Goal: Task Accomplishment & Management: Complete application form

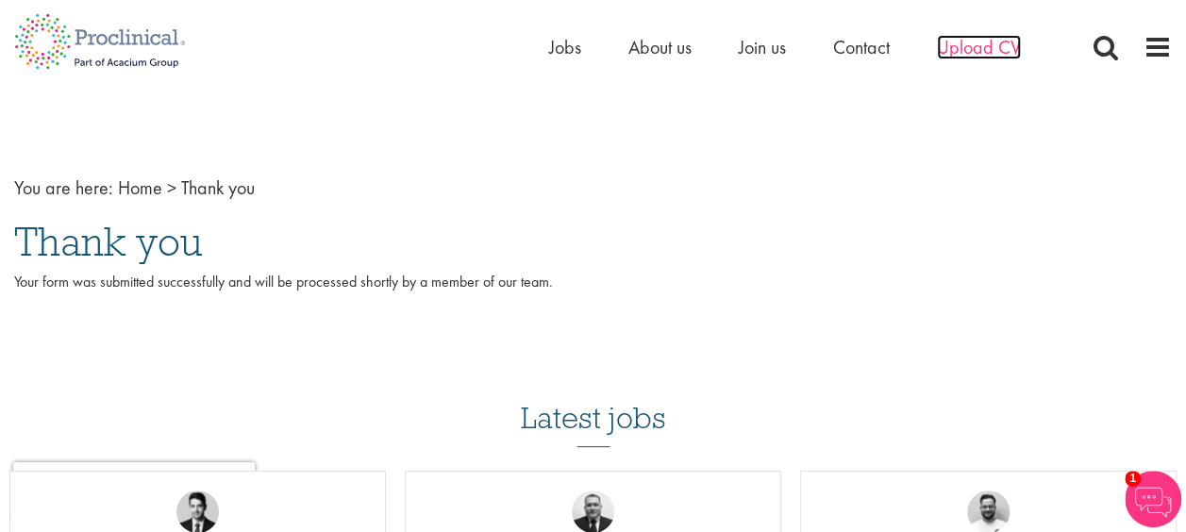
click at [977, 43] on span "Upload CV" at bounding box center [979, 47] width 84 height 25
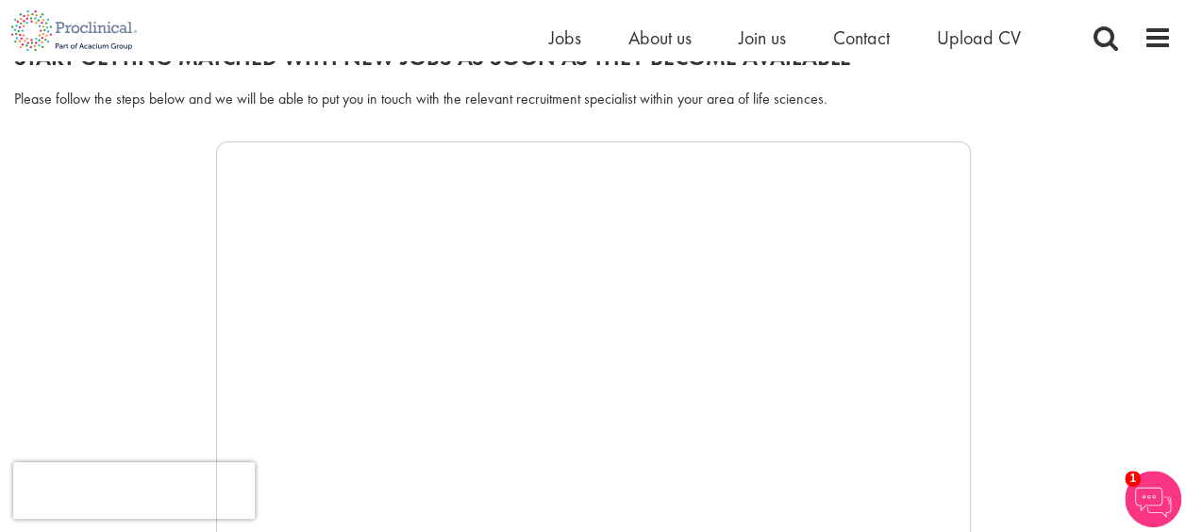
scroll to position [189, 0]
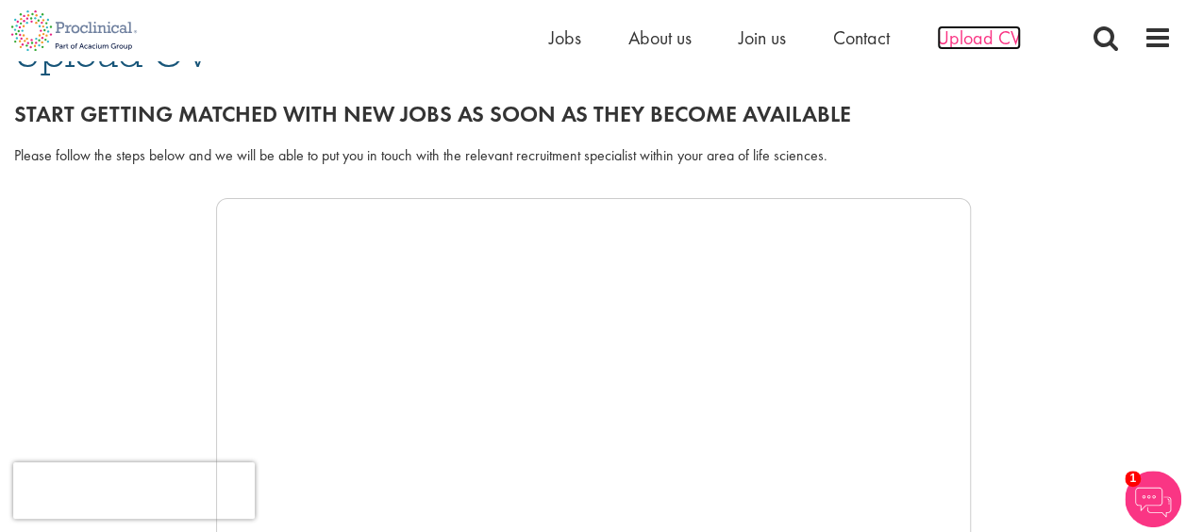
click at [979, 43] on span "Upload CV" at bounding box center [979, 37] width 84 height 25
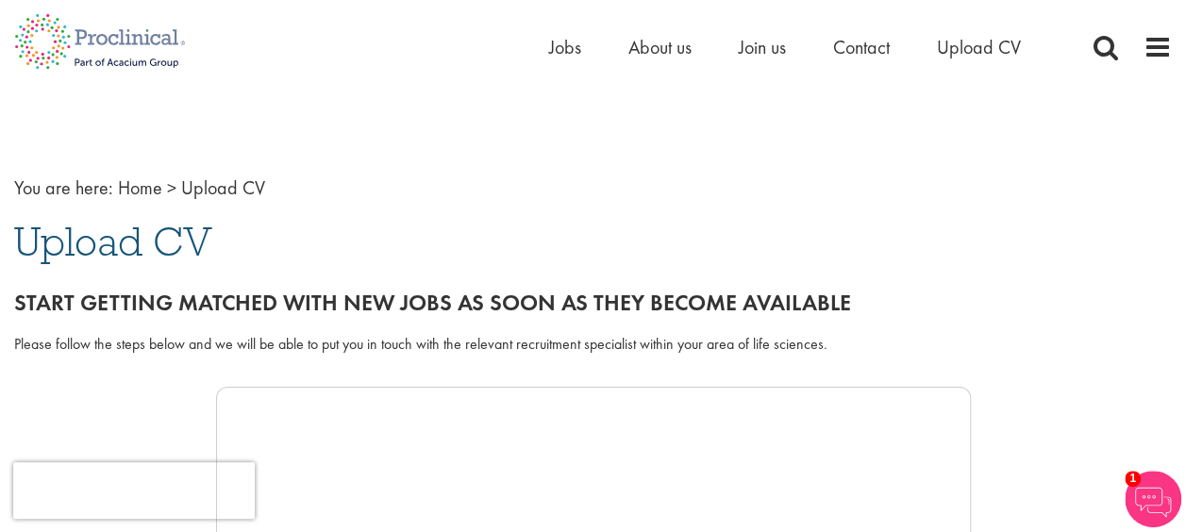
click at [161, 239] on span "Upload CV" at bounding box center [113, 241] width 198 height 51
click at [217, 186] on span "Upload CV" at bounding box center [223, 187] width 84 height 25
click at [961, 47] on span "Upload CV" at bounding box center [979, 47] width 84 height 25
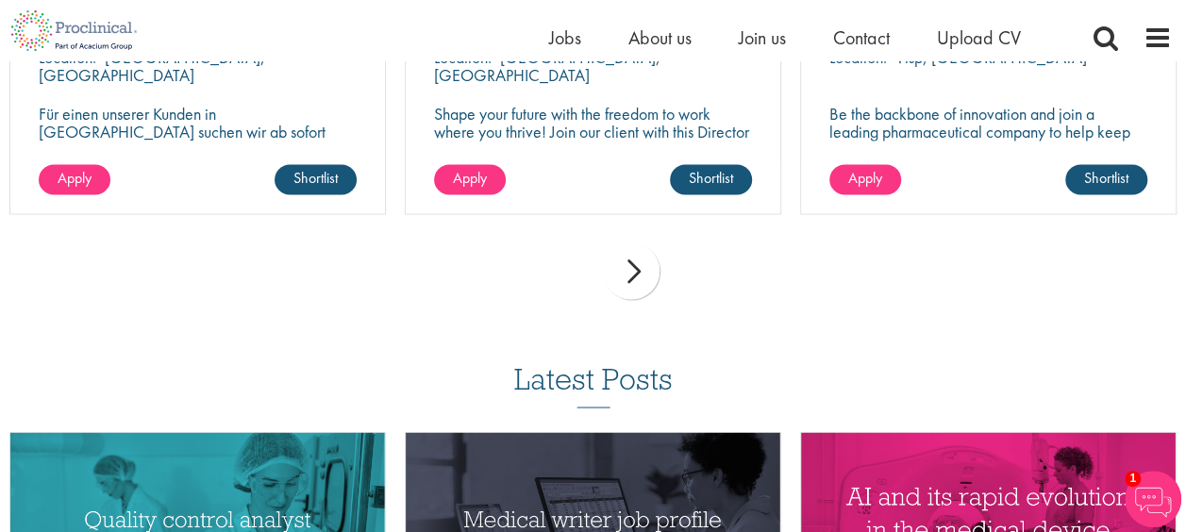
scroll to position [1219, 0]
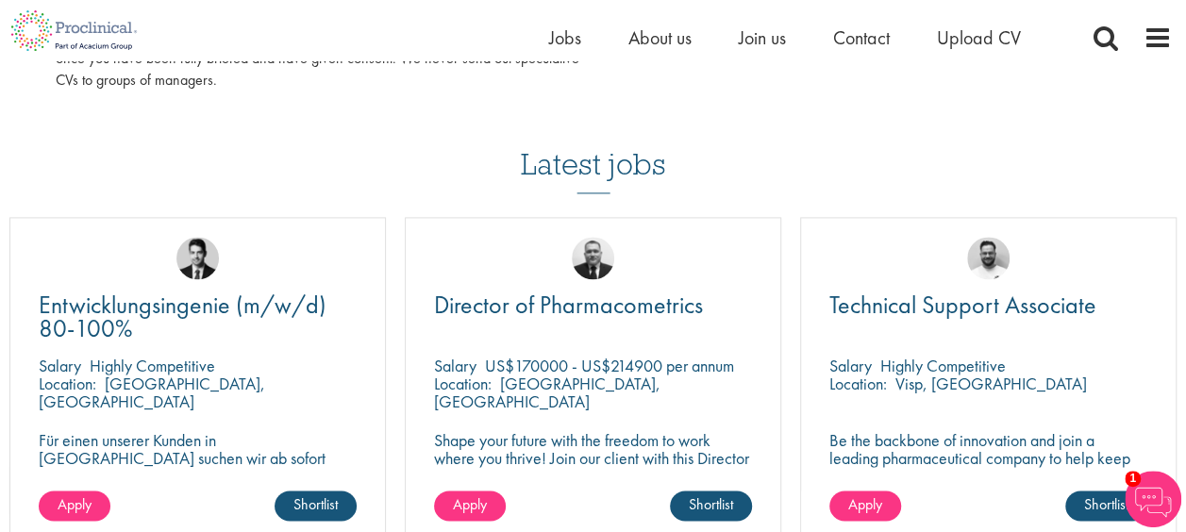
click at [1160, 15] on div "Home Jobs About us Join us Contact Upload CV" at bounding box center [585, 30] width 1171 height 61
click at [1157, 25] on span at bounding box center [1157, 38] width 28 height 28
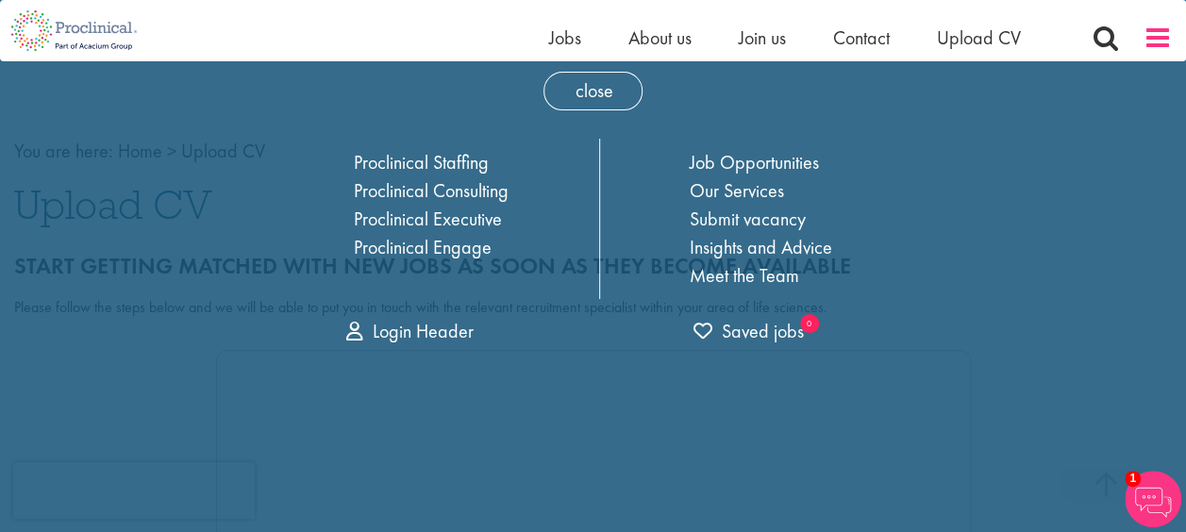
scroll to position [0, 0]
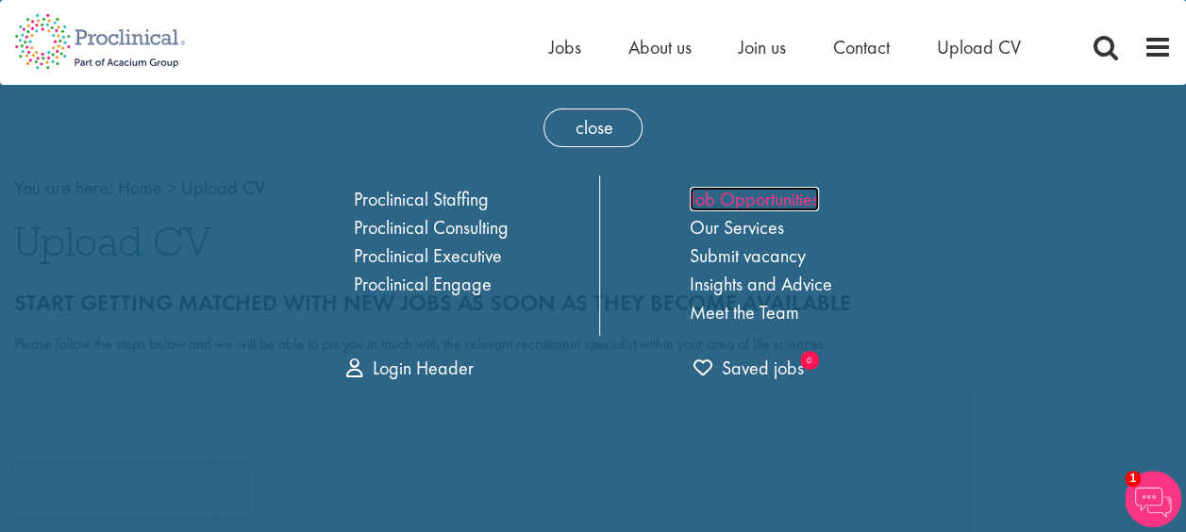
click at [745, 197] on link "Job Opportunities" at bounding box center [753, 199] width 129 height 25
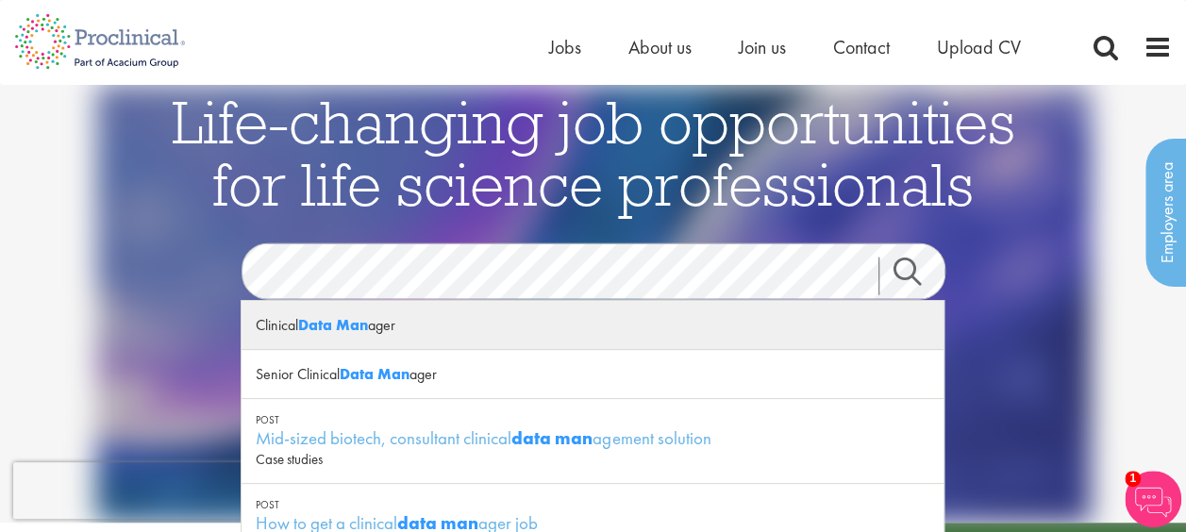
click at [355, 320] on strong "Data Man" at bounding box center [333, 325] width 70 height 20
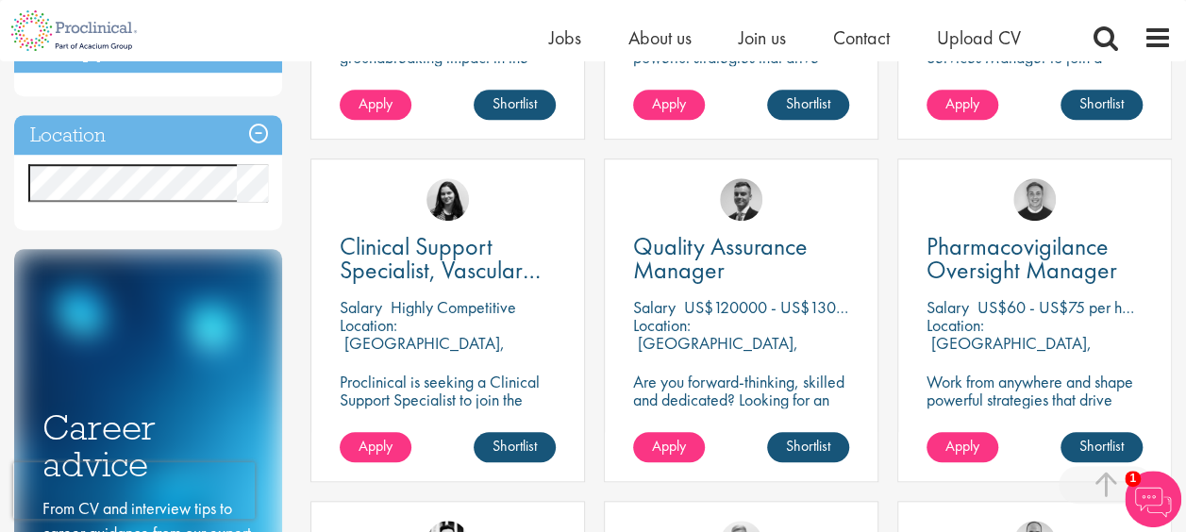
scroll to position [377, 0]
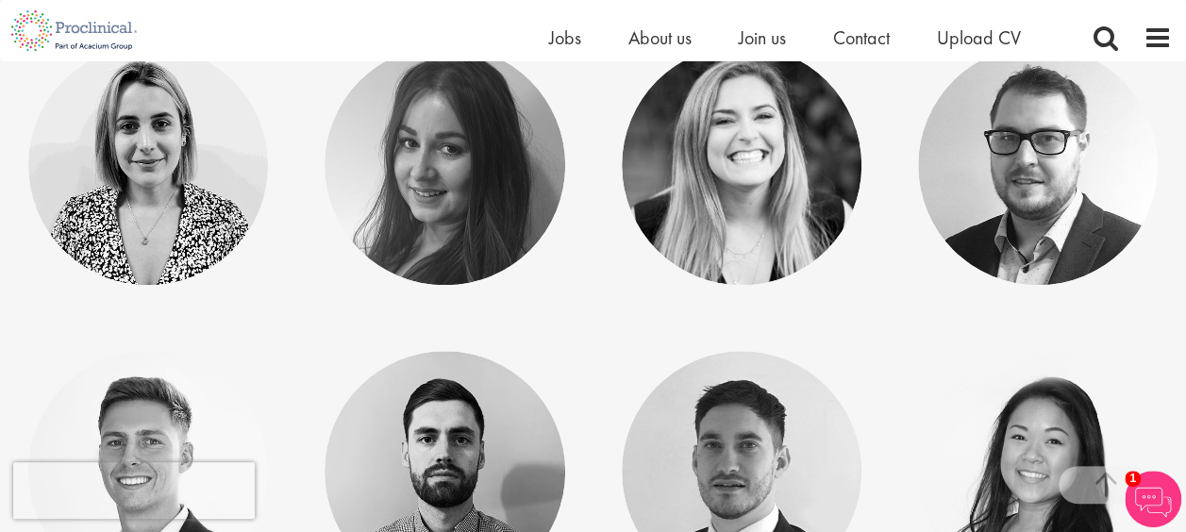
scroll to position [9332, 0]
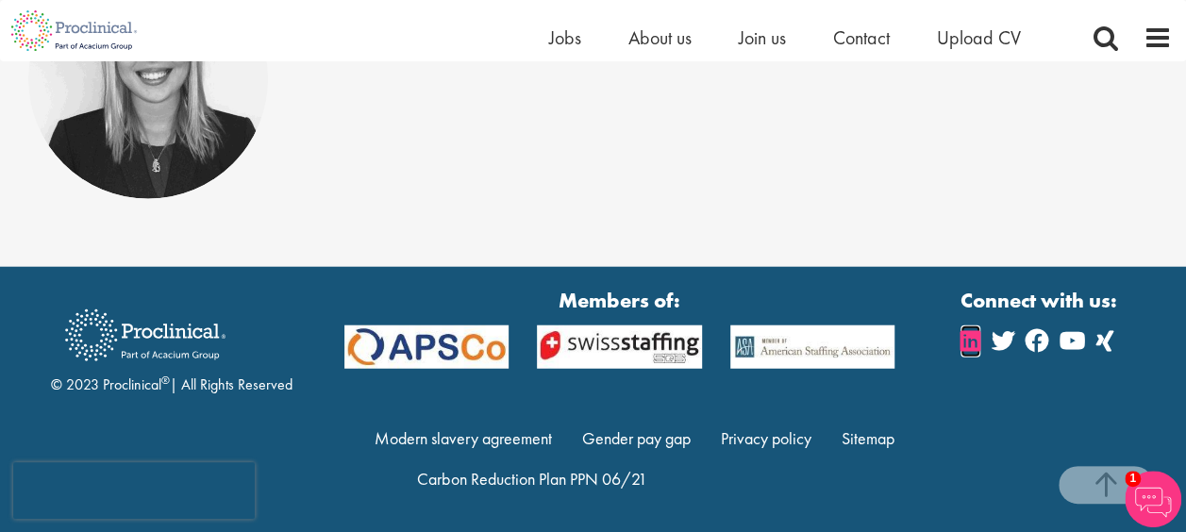
click at [961, 336] on icon at bounding box center [970, 340] width 20 height 23
